Goal: Task Accomplishment & Management: Manage account settings

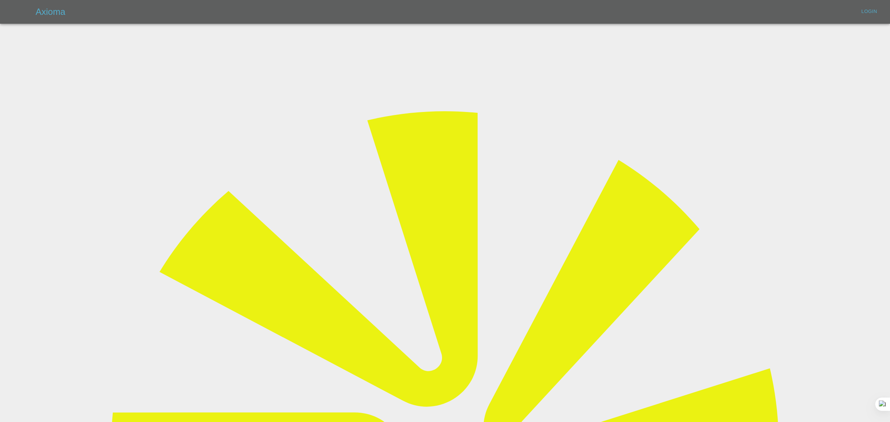
type input "bookkeeping@fifoaccounting.com"
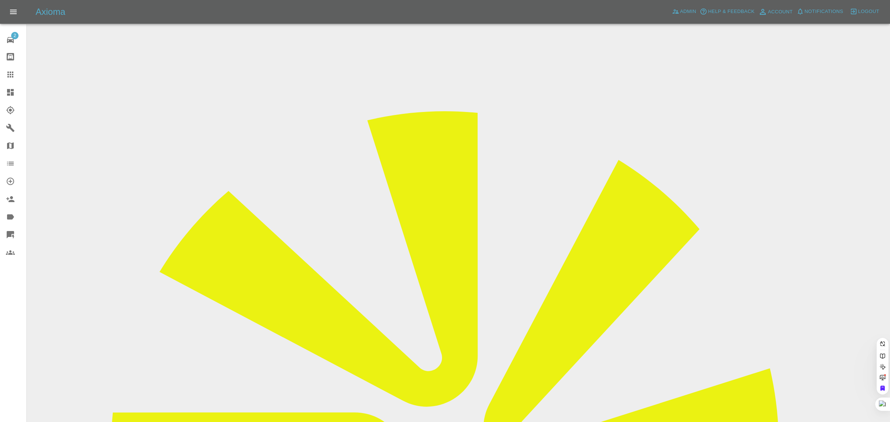
paste input "alun1936@gmail.com"
type input "alun1936@gma"
paste input "alun.jackson@live.co.uk"
type input "alun.jackson@live.co.uk"
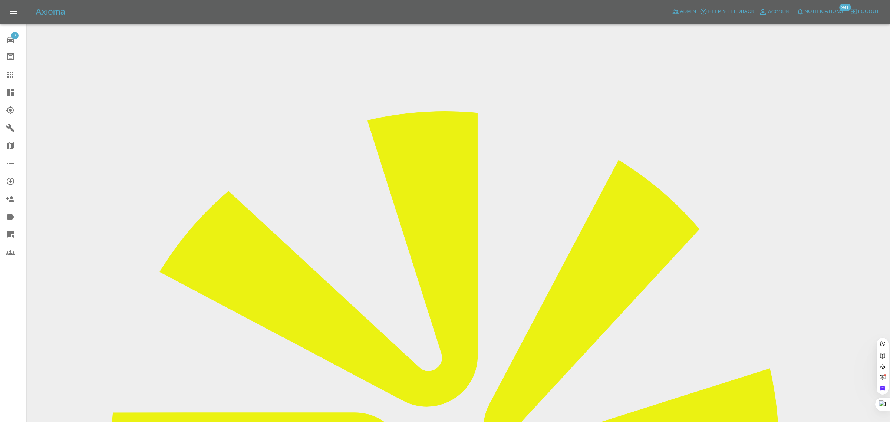
scroll to position [0, 1]
drag, startPoint x: 424, startPoint y: 266, endPoint x: 281, endPoint y: 196, distance: 159.4
drag, startPoint x: 2, startPoint y: 342, endPoint x: 6, endPoint y: 340, distance: 4.8
click at [3, 341] on div "2 Repair home Bodyshop home Claims Dashboard Explorer Garages Map Organization …" at bounding box center [13, 211] width 27 height 422
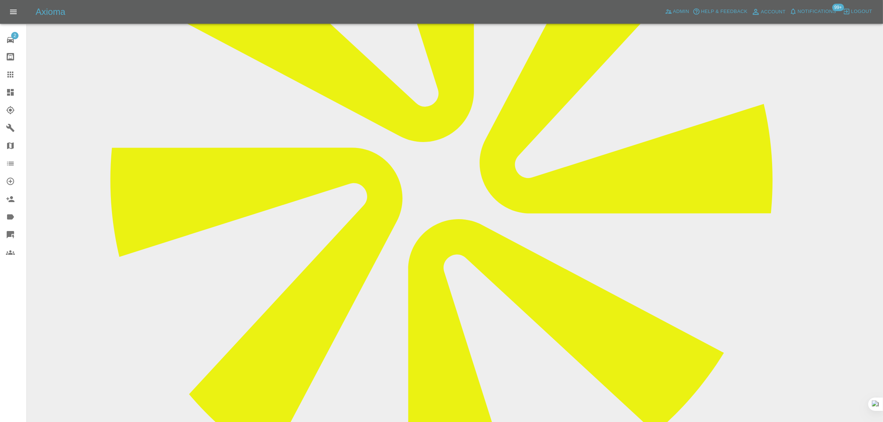
scroll to position [429, 0]
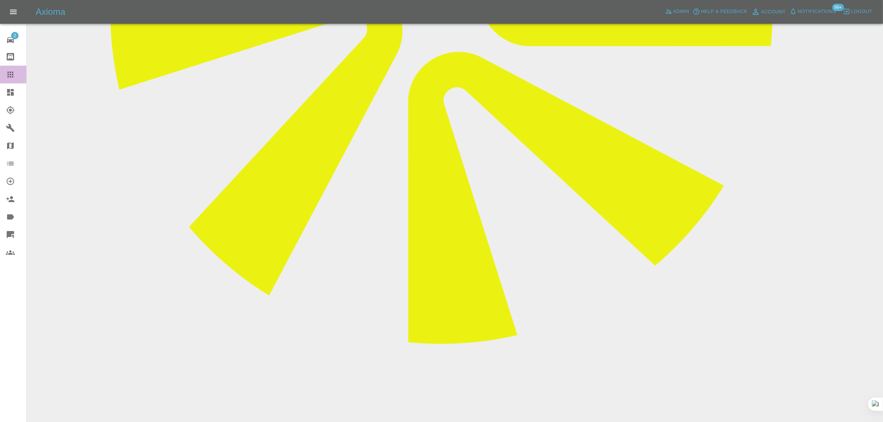
click at [17, 71] on div at bounding box center [16, 74] width 21 height 9
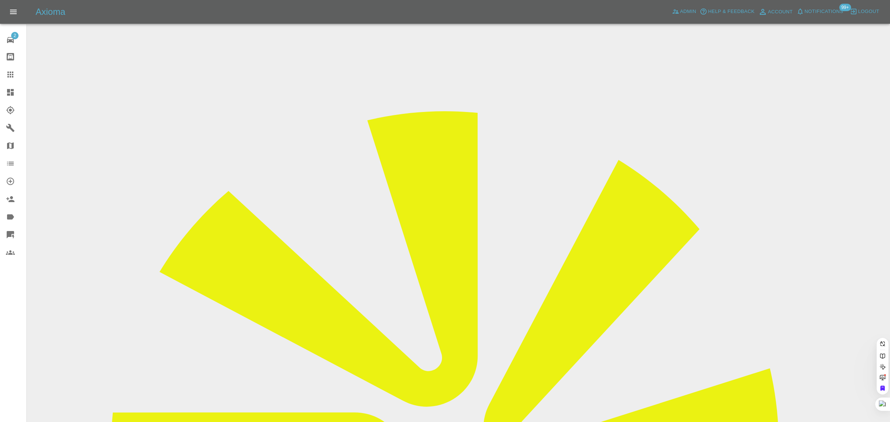
paste input "BK72YRV"
type input "BK72 YRV"
paste input "ayaz.mawji4@googlemail.com"
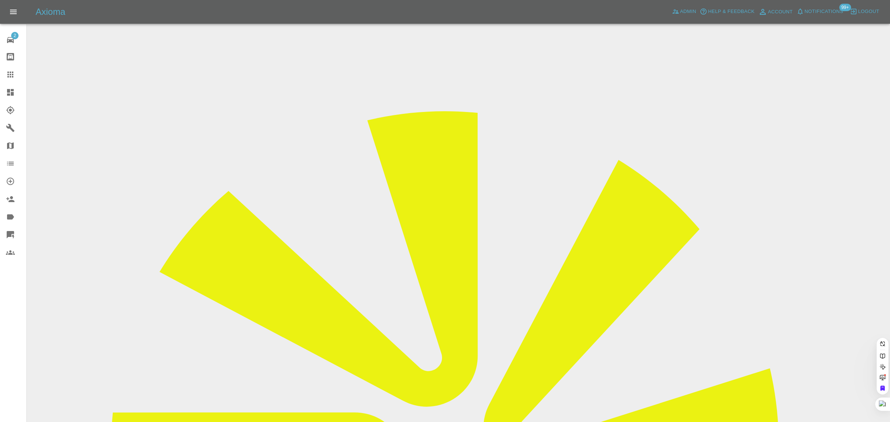
type input "ayaz.mawji4@"
click at [689, 13] on span "Admin" at bounding box center [688, 11] width 16 height 9
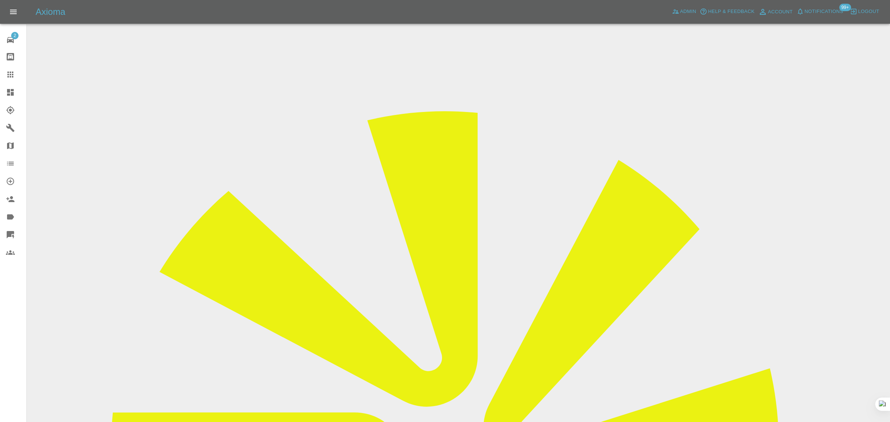
paste input "ayaz.mawji4@googlemail.com"
type input "ayaz.mawji4@googlemail.comayaz.mawji4@googlemail.com"
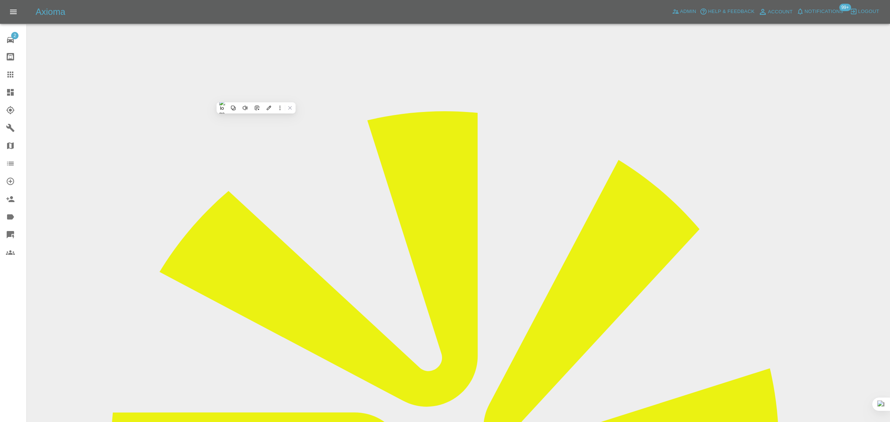
scroll to position [0, 0]
paste input "ayaz.mawji4@googlemail.com"
type input "ayaz.mawji4@googlemail.com"
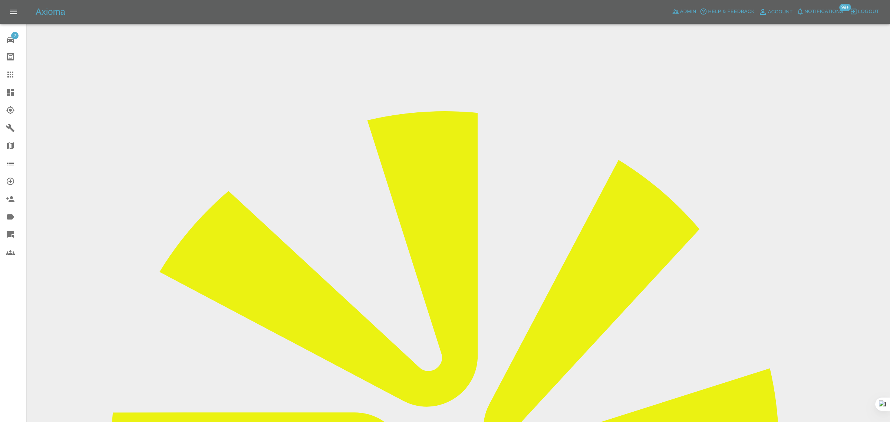
scroll to position [0, 0]
click at [7, 73] on icon at bounding box center [10, 74] width 9 height 9
paste input "chris.j.thornton86@gmail.com"
type input "chris.j.thornton86@gmail.co"
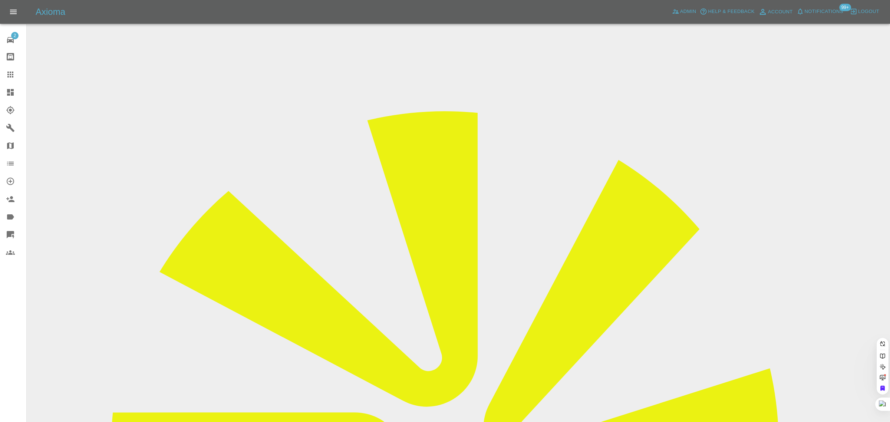
scroll to position [0, 15]
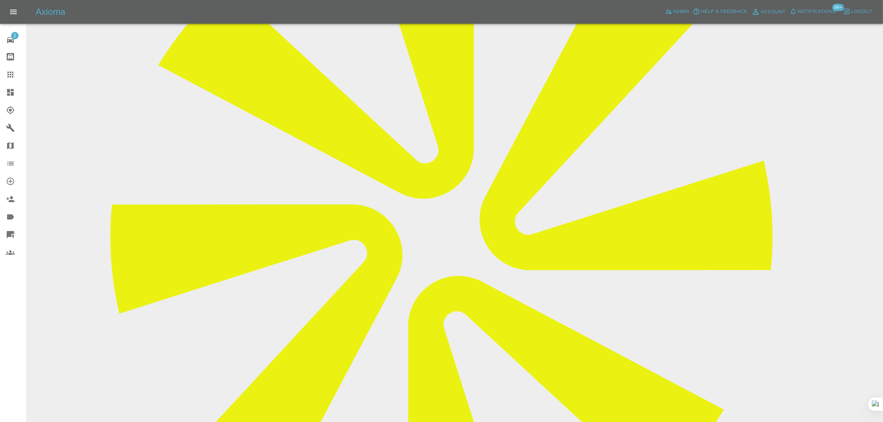
scroll to position [278, 0]
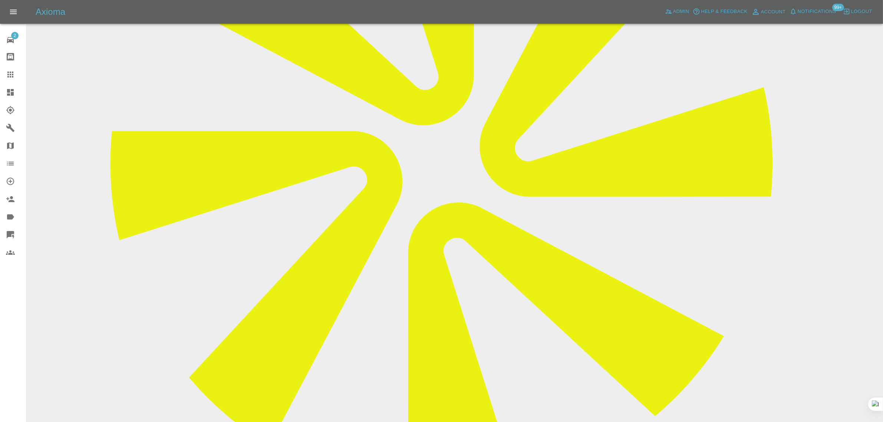
paste textarea "Thanks Imogen, hopefully hear from the repairer tomorrow"
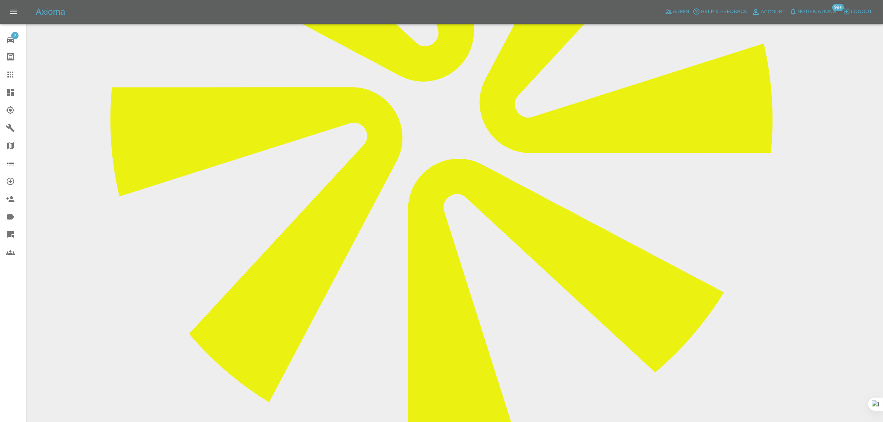
scroll to position [371, 0]
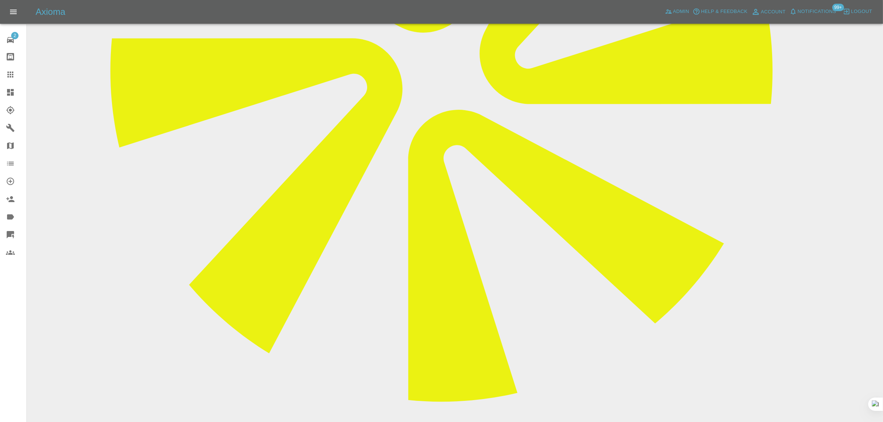
type textarea "Thanks Imogen, hopefully hear from the repairer tomorrow"
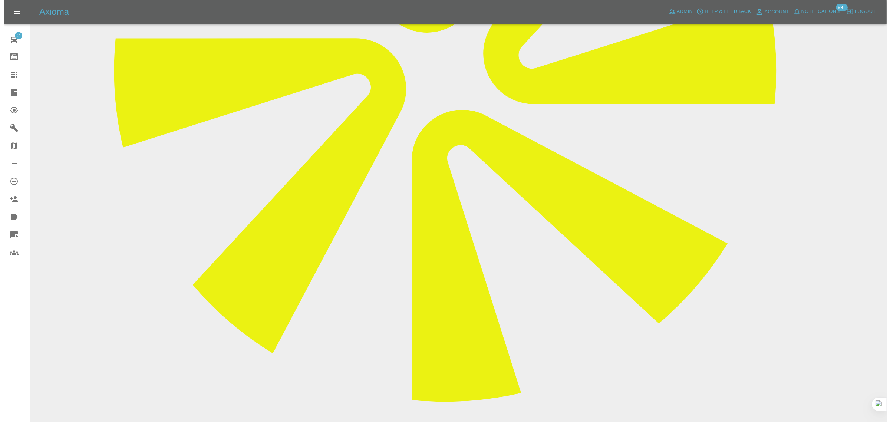
scroll to position [0, 0]
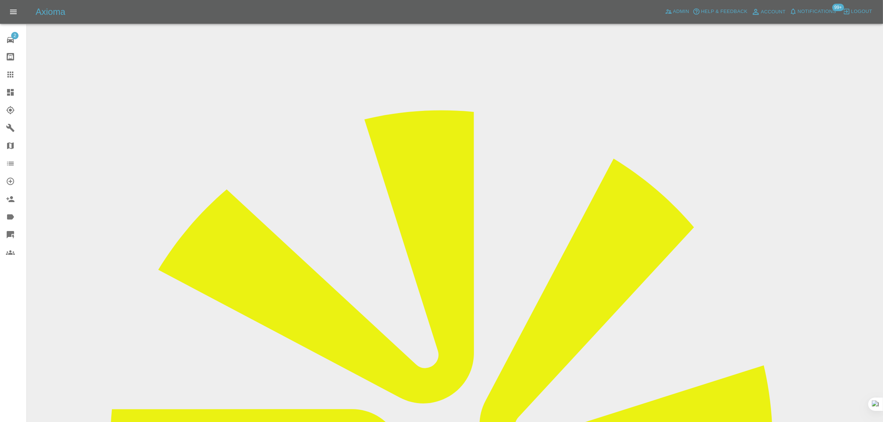
click at [7, 74] on icon at bounding box center [10, 74] width 9 height 9
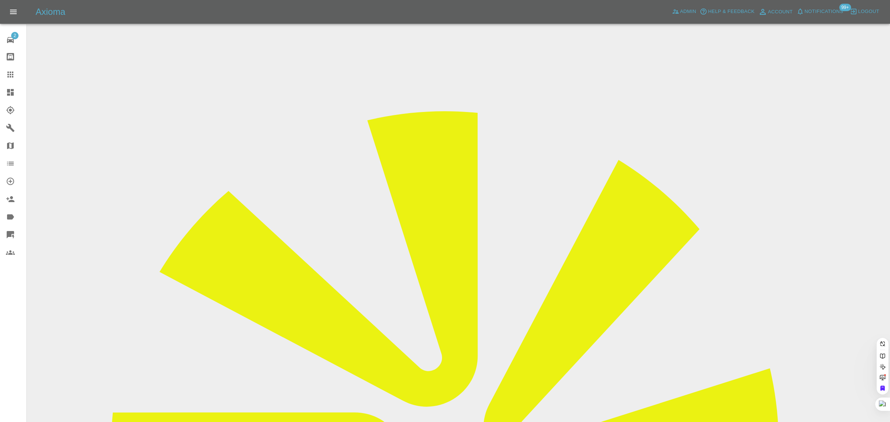
paste input "aymanrashid@icloud.com"
type input "aymanrashid@icloud.co"
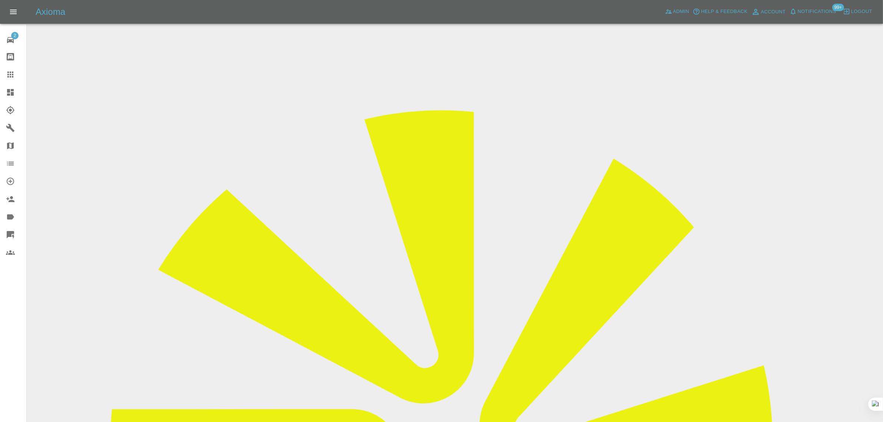
drag, startPoint x: 706, startPoint y: 112, endPoint x: 766, endPoint y: 106, distance: 60.8
copy td "Remote Paint Repairs"
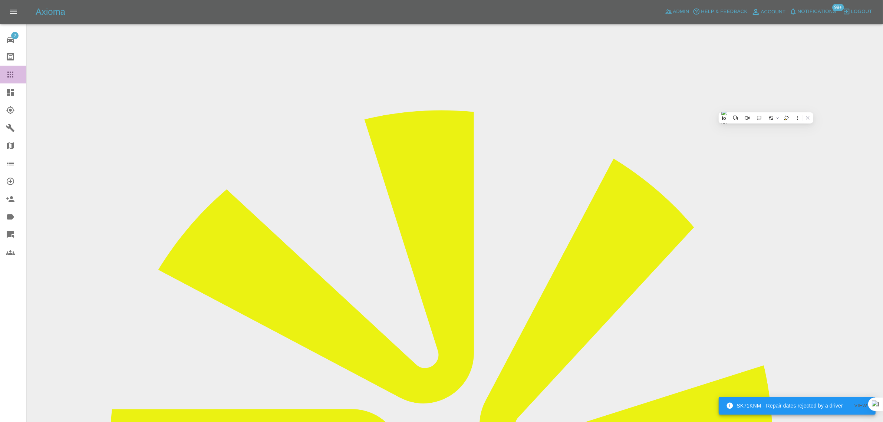
click at [11, 82] on link "Claims" at bounding box center [13, 75] width 26 height 18
click at [12, 79] on icon at bounding box center [10, 74] width 9 height 9
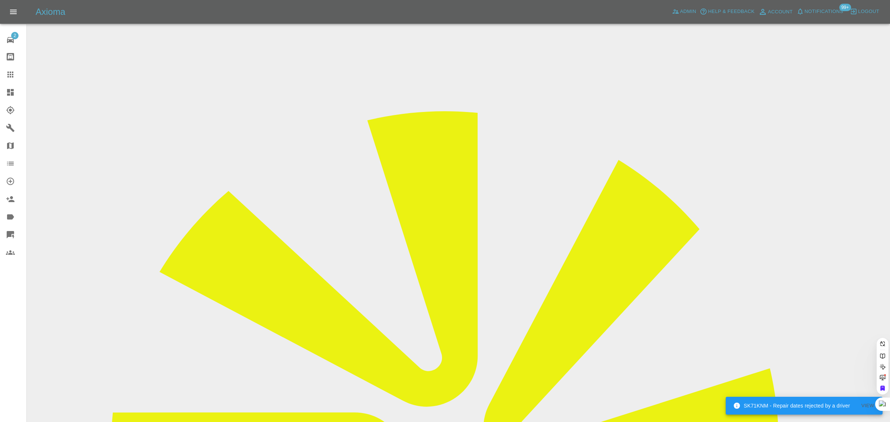
paste input "sgarland75@hotmail.co.uk"
type input "sgarland75@hotmail.co.u"
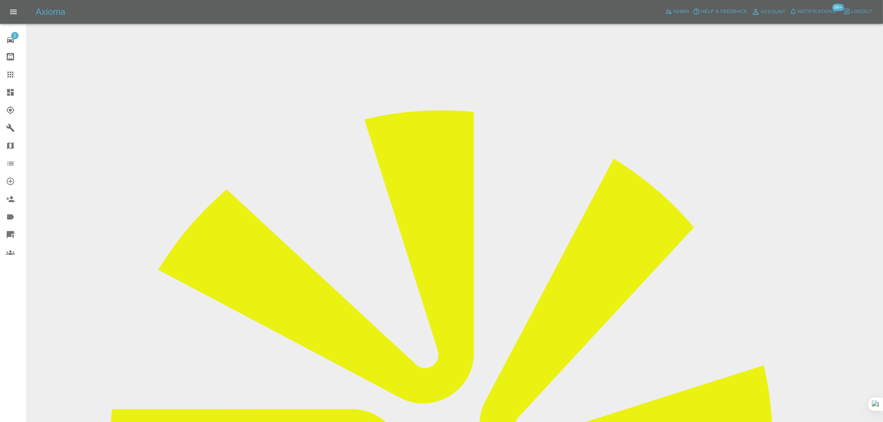
click at [16, 75] on div at bounding box center [16, 74] width 21 height 9
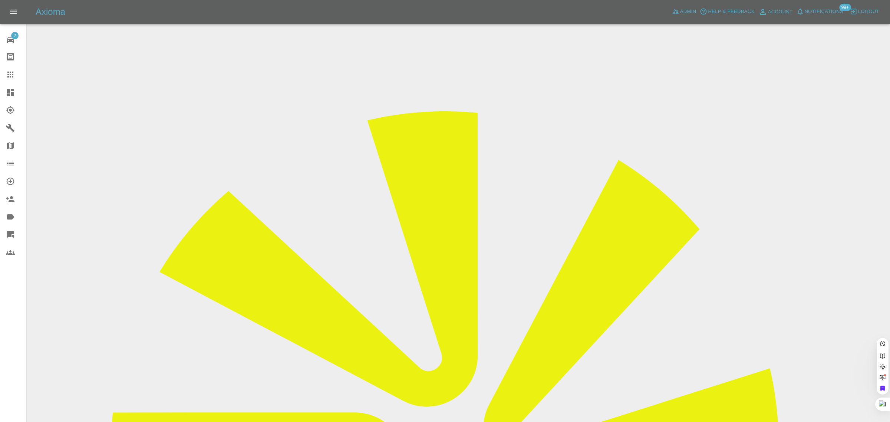
paste input "toby.hambridge@riggingservices.co.uk"
type input "toby.hambridge@riggingservices.co.uk"
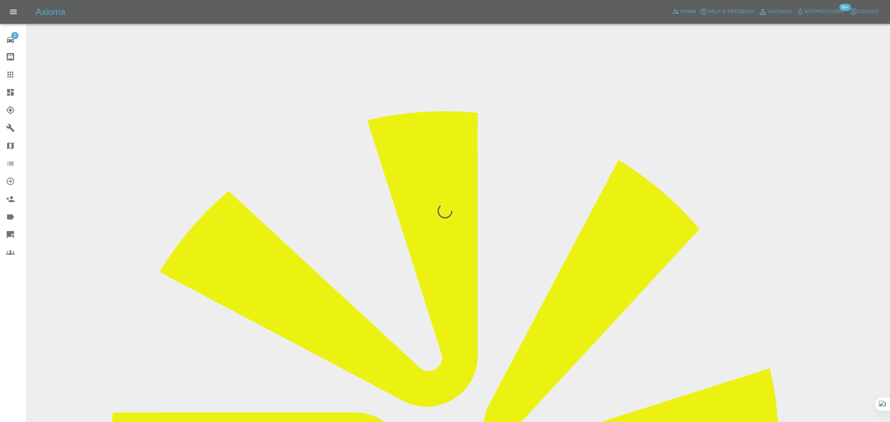
click at [6, 307] on div "2 Repair home Bodyshop home Claims Dashboard Explorer Garages Map Organization …" at bounding box center [13, 211] width 27 height 422
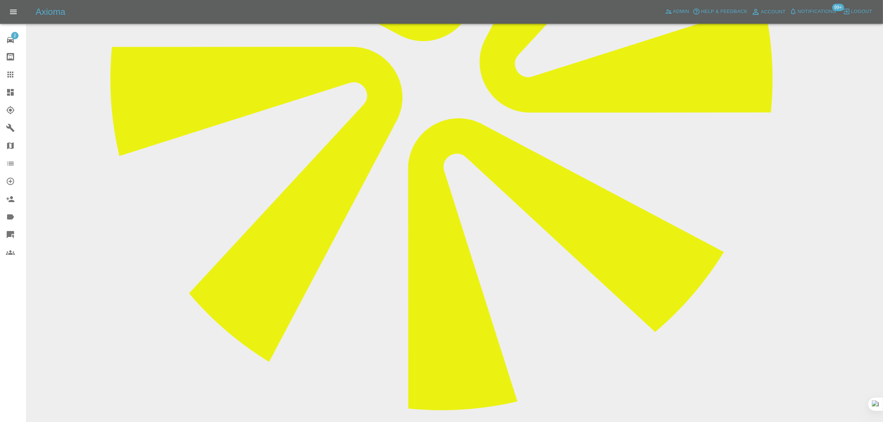
scroll to position [371, 0]
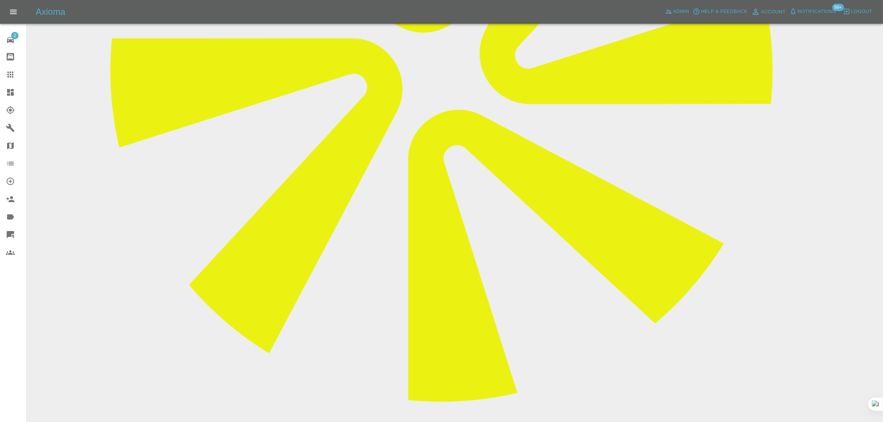
click at [8, 73] on icon at bounding box center [10, 75] width 6 height 6
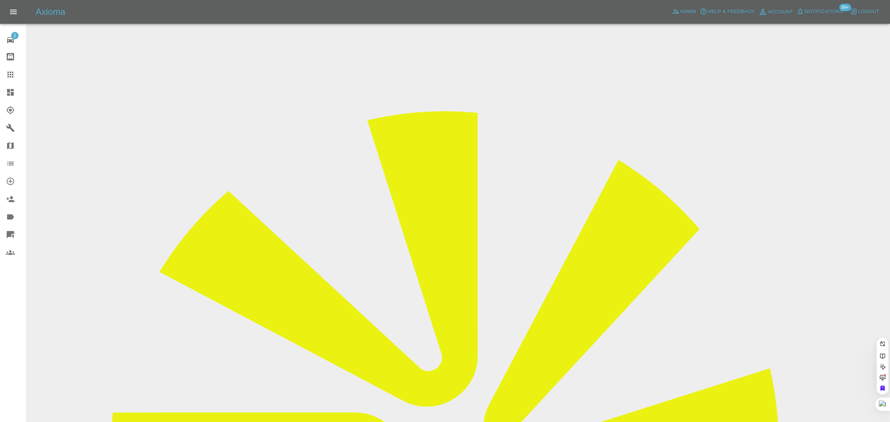
paste input "alun.jackson@live.co.uk"
type input "alun.jackson@live.co.uk"
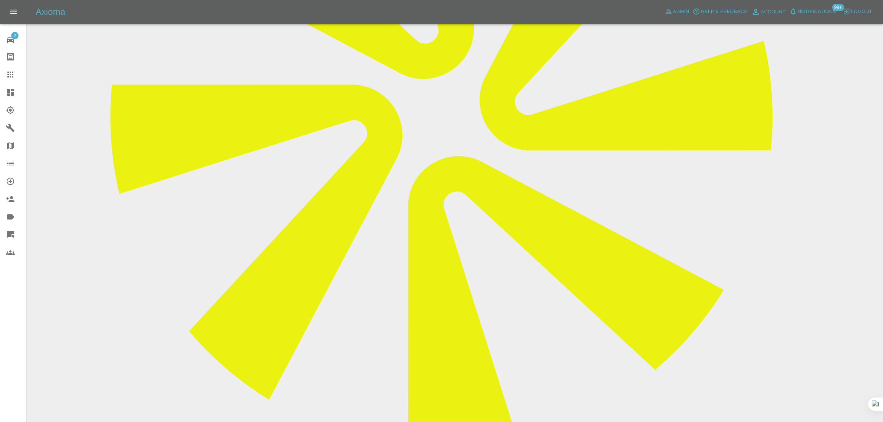
scroll to position [429, 0]
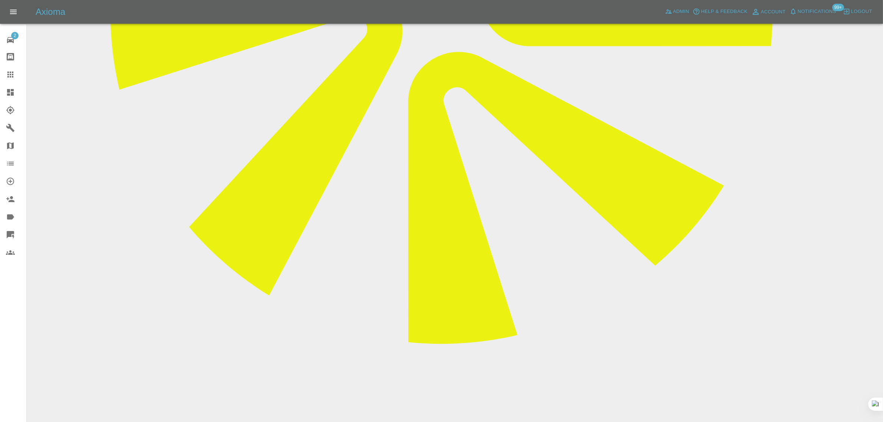
paste textarea "I have given my repair dates repeatedly and don’t know your bacs number. I can’…"
type textarea "I have given my repair dates repeatedly and don’t know your bacs number. I can’…"
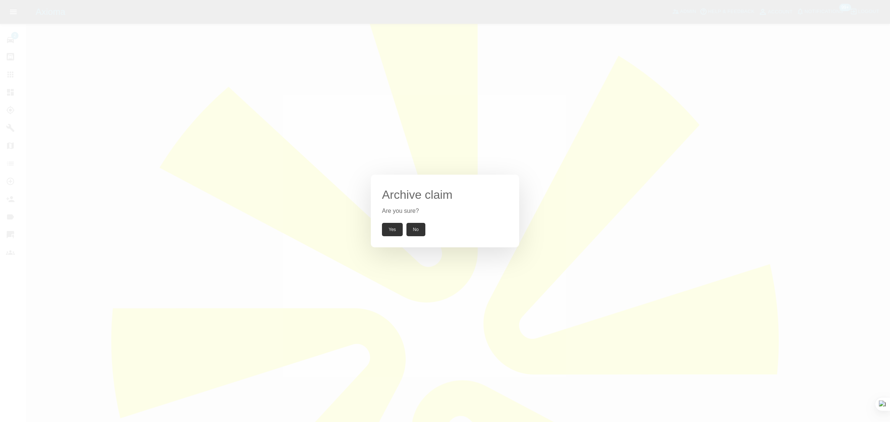
click at [393, 229] on button "Yes" at bounding box center [392, 229] width 21 height 13
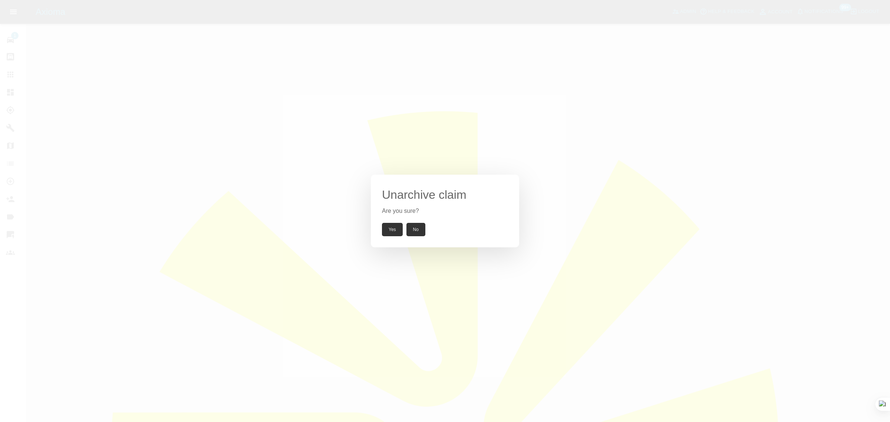
click at [392, 230] on button "Yes" at bounding box center [392, 229] width 21 height 13
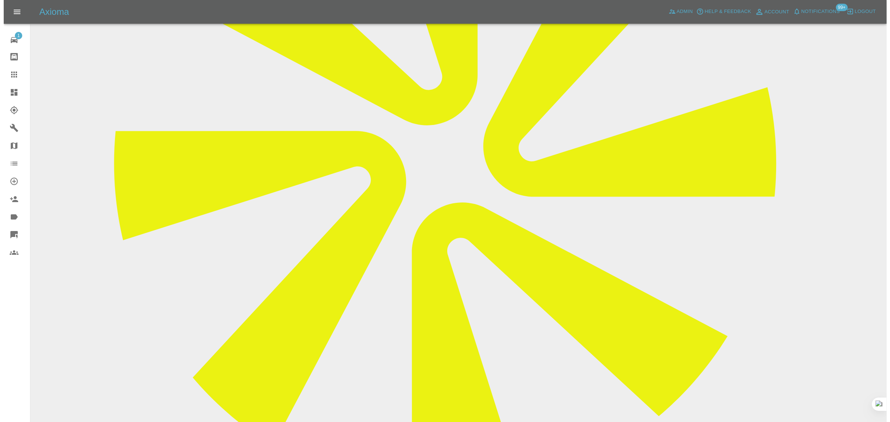
scroll to position [449, 0]
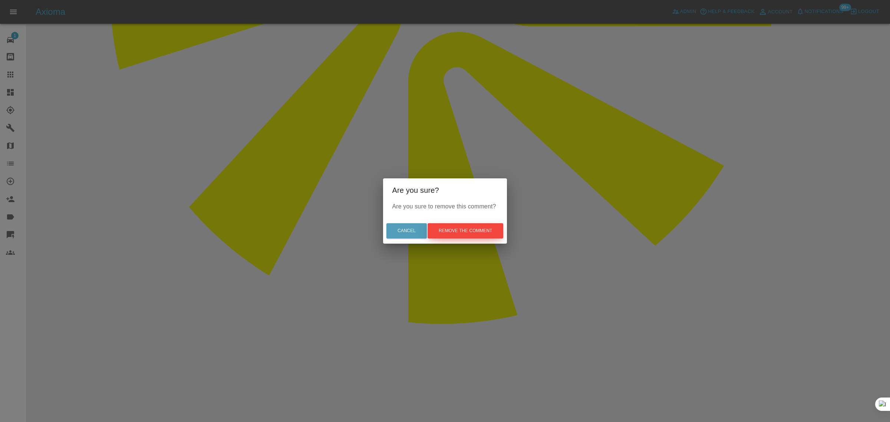
click at [451, 230] on button "Remove the comment" at bounding box center [466, 230] width 76 height 15
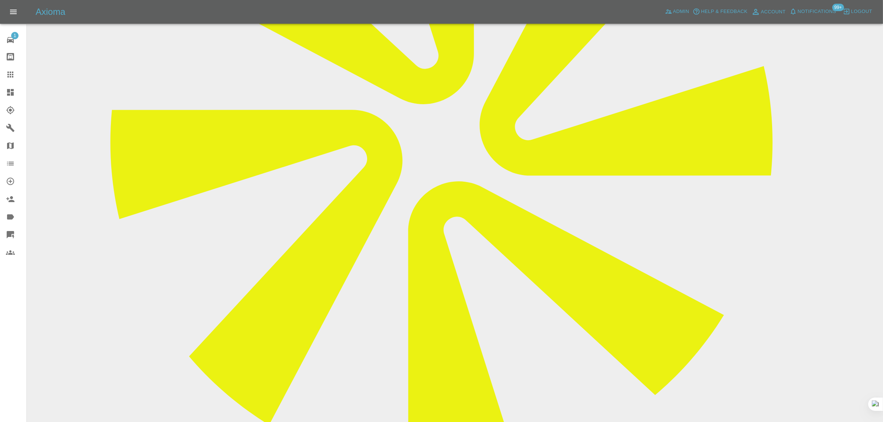
scroll to position [185, 0]
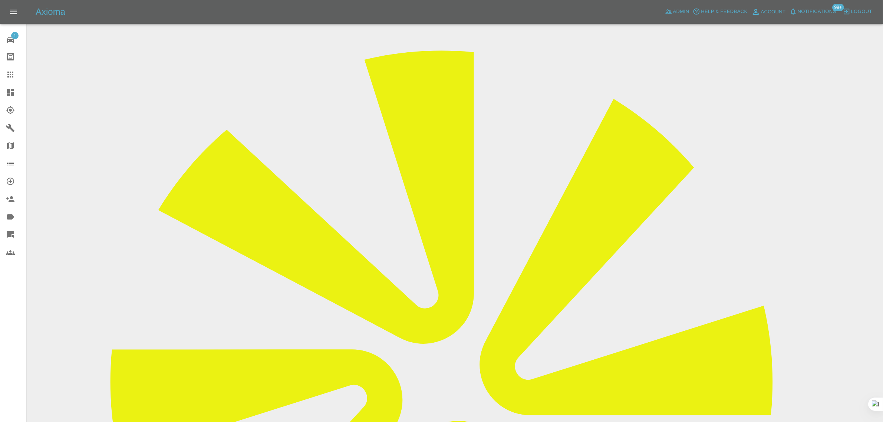
scroll to position [46, 0]
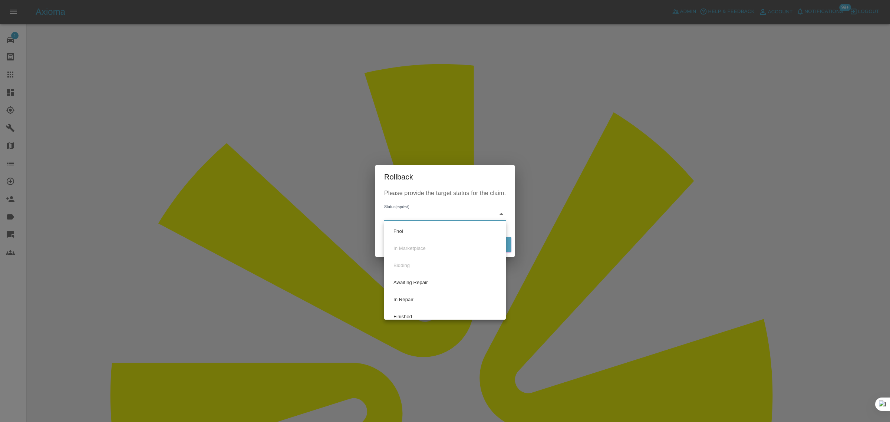
click at [405, 237] on li "Fnol" at bounding box center [445, 231] width 118 height 17
type input "fnol"
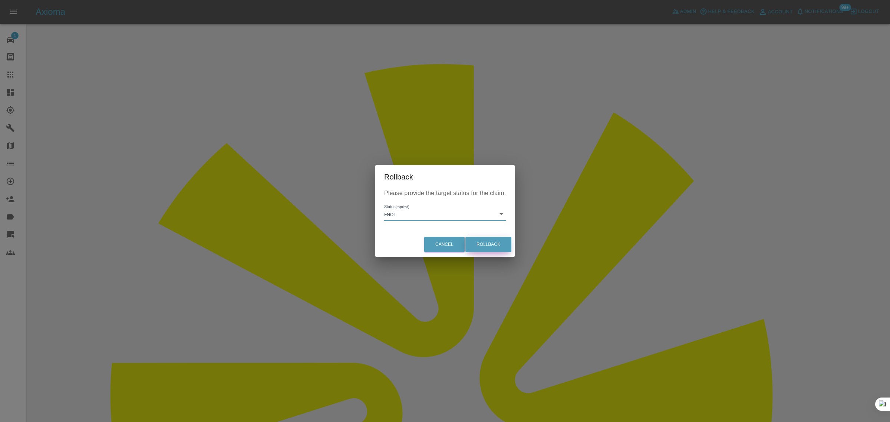
click at [473, 240] on button "Rollback" at bounding box center [489, 244] width 46 height 15
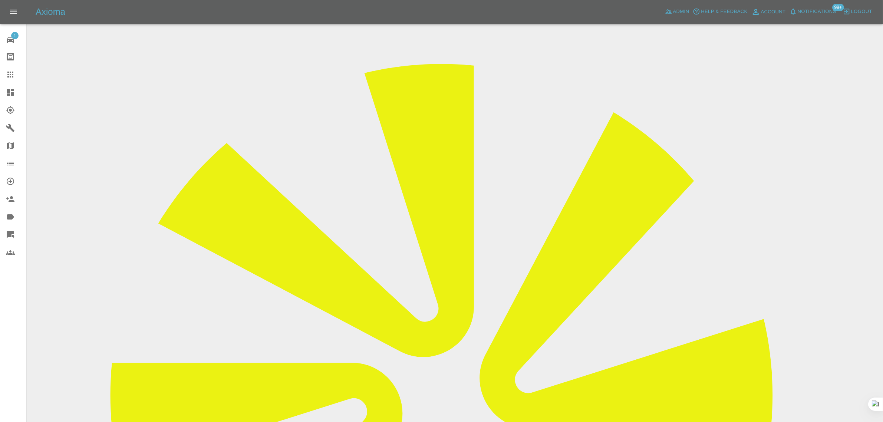
scroll to position [0, 0]
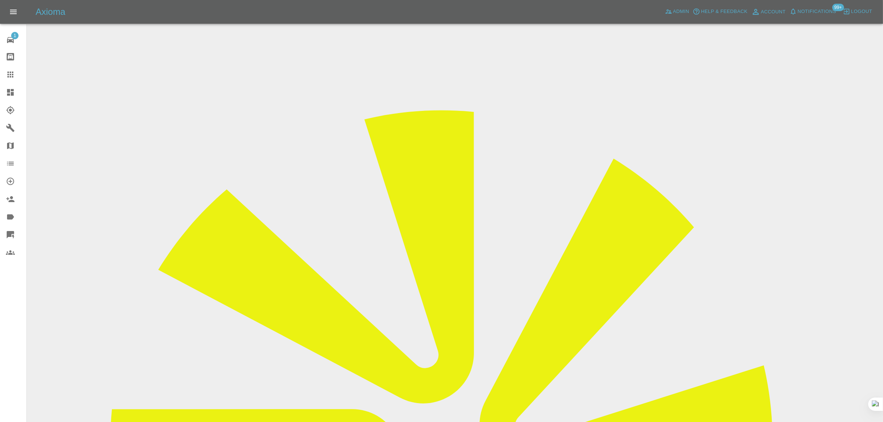
copy td "Acocksedge12@gmail.com"
drag, startPoint x: 456, startPoint y: 245, endPoint x: 537, endPoint y: 247, distance: 81.6
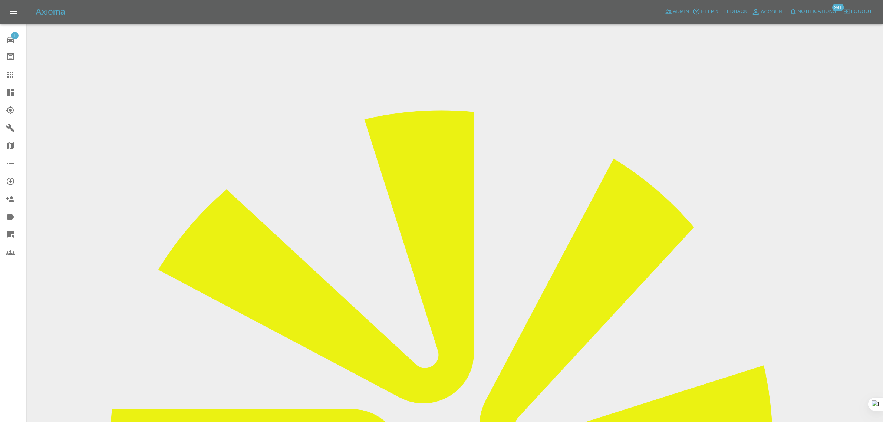
copy tr "[EMAIL_ADDRESS][DOMAIN_NAME]"
